Goal: Find specific fact: Find specific page/section

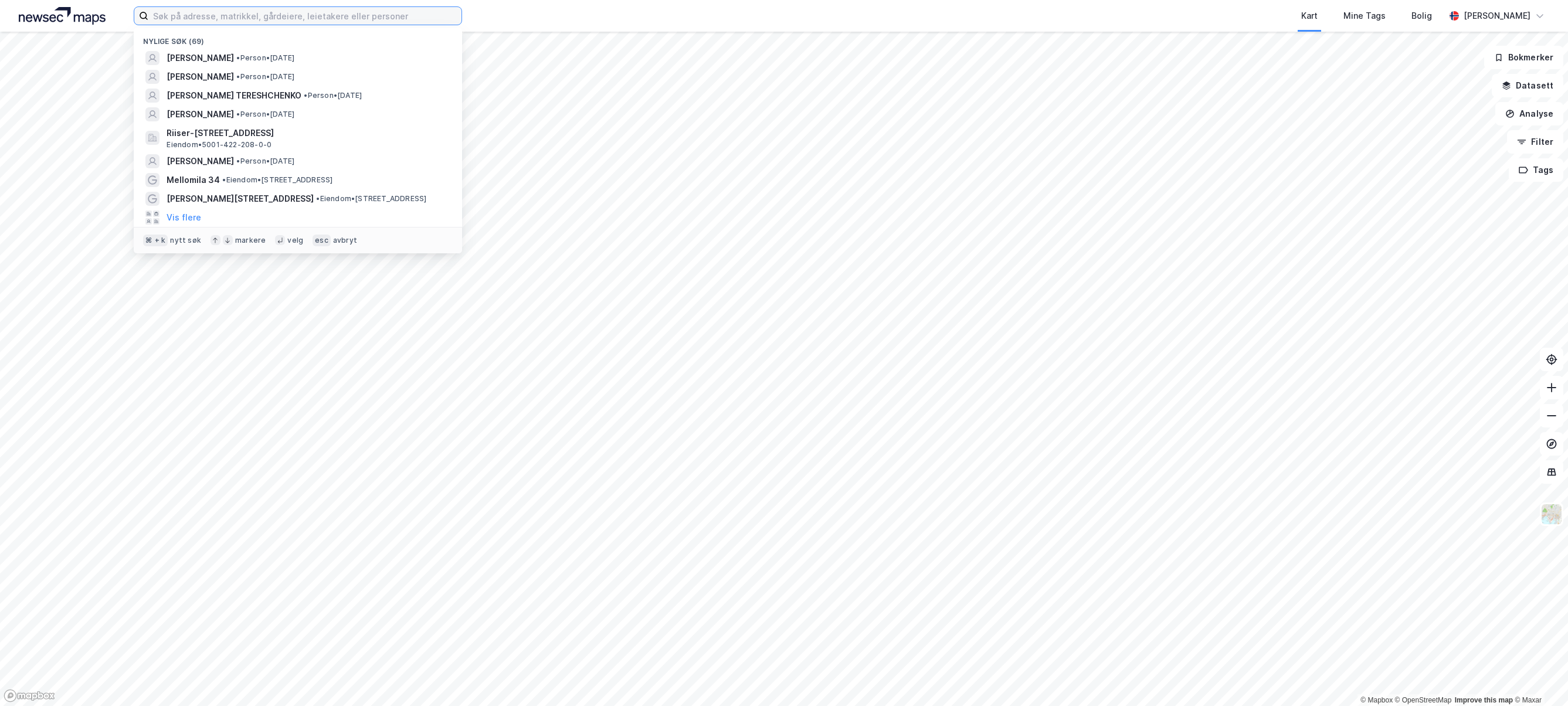
click at [204, 14] on input at bounding box center [305, 16] width 313 height 18
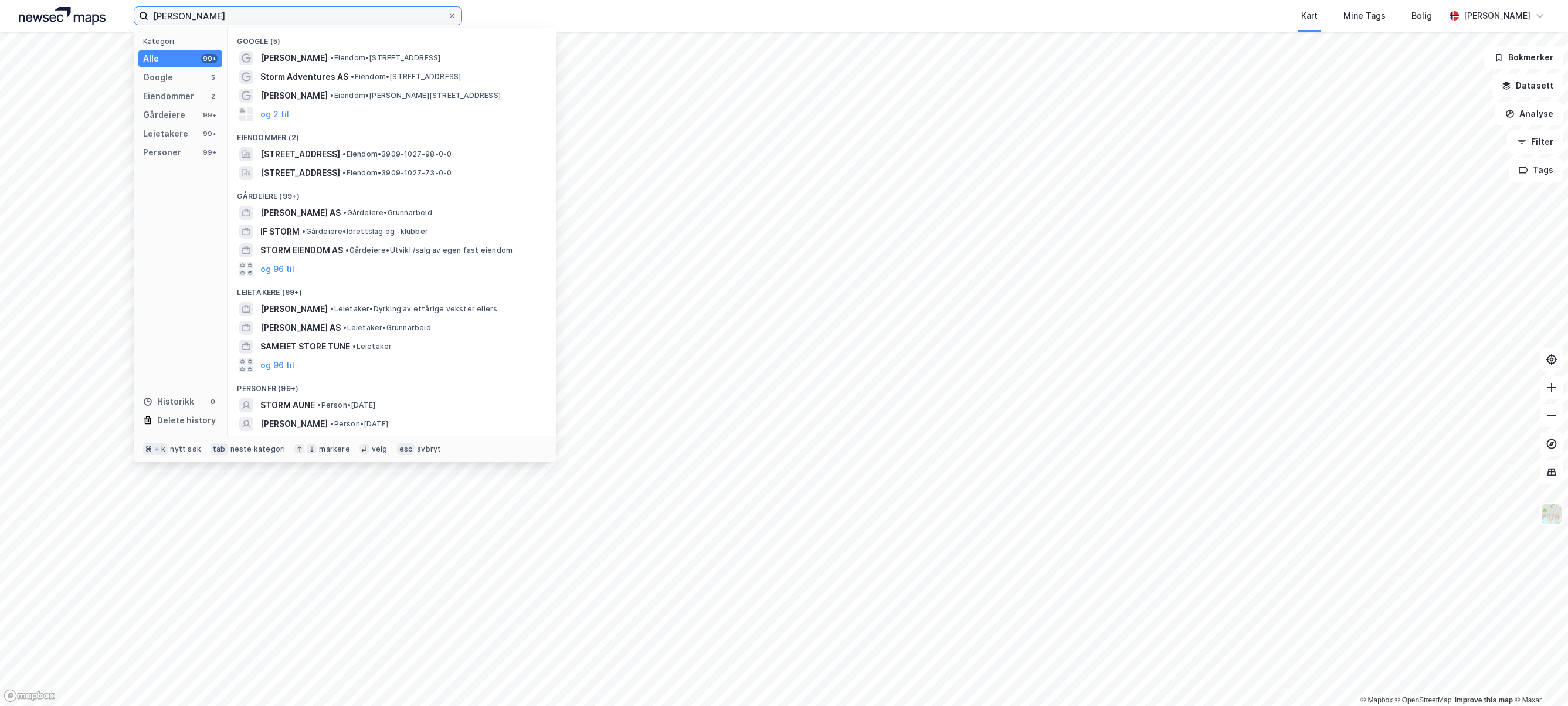
click at [231, 14] on input "[PERSON_NAME]" at bounding box center [298, 16] width 299 height 18
click at [262, 12] on input "[PERSON_NAME]" at bounding box center [298, 16] width 299 height 18
click at [176, 17] on input "[PERSON_NAME]" at bounding box center [298, 16] width 299 height 18
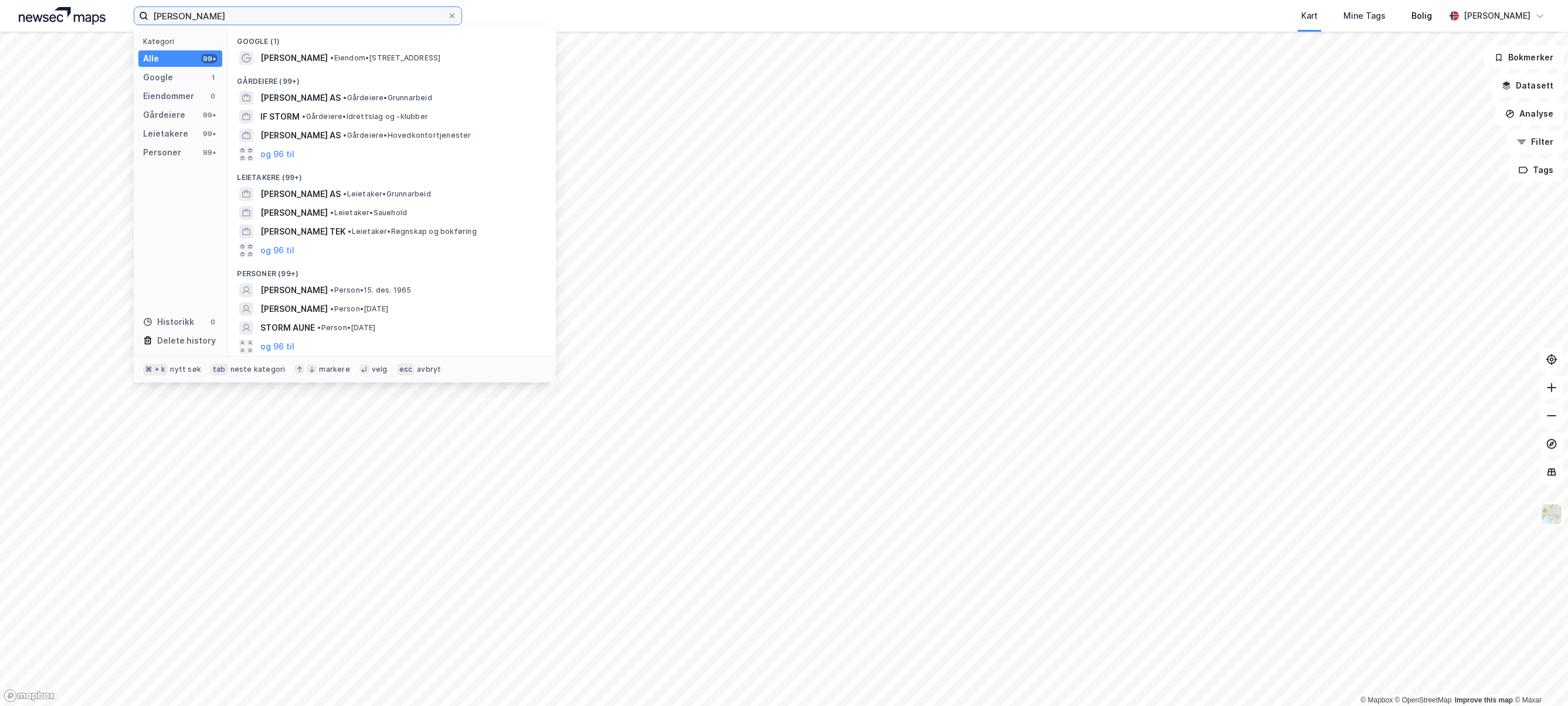
type input "[PERSON_NAME]"
click at [328, 290] on span "[PERSON_NAME]" at bounding box center [294, 290] width 68 height 14
